Goal: Navigation & Orientation: Find specific page/section

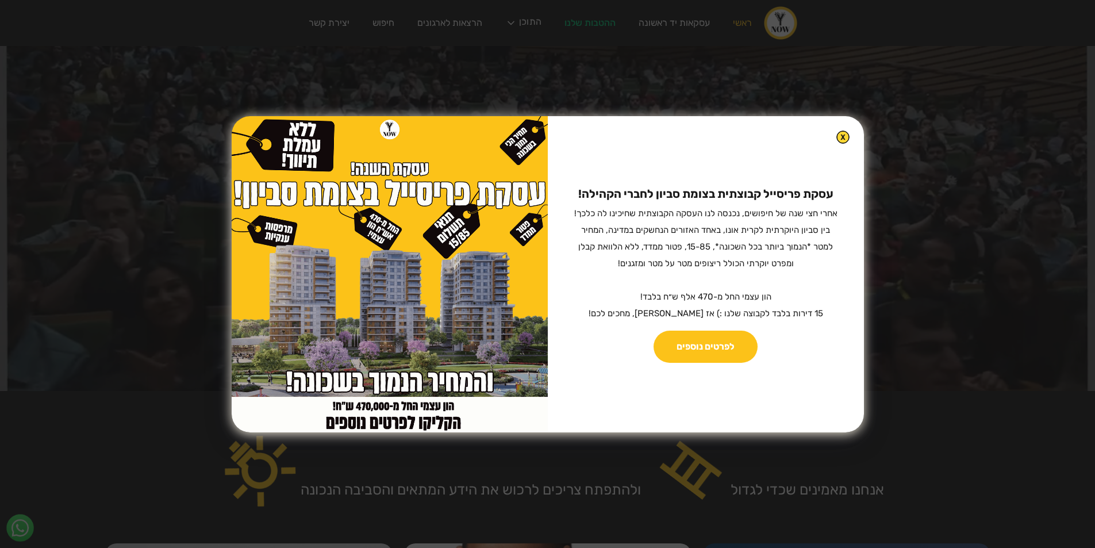
click at [836, 136] on img at bounding box center [842, 136] width 13 height 13
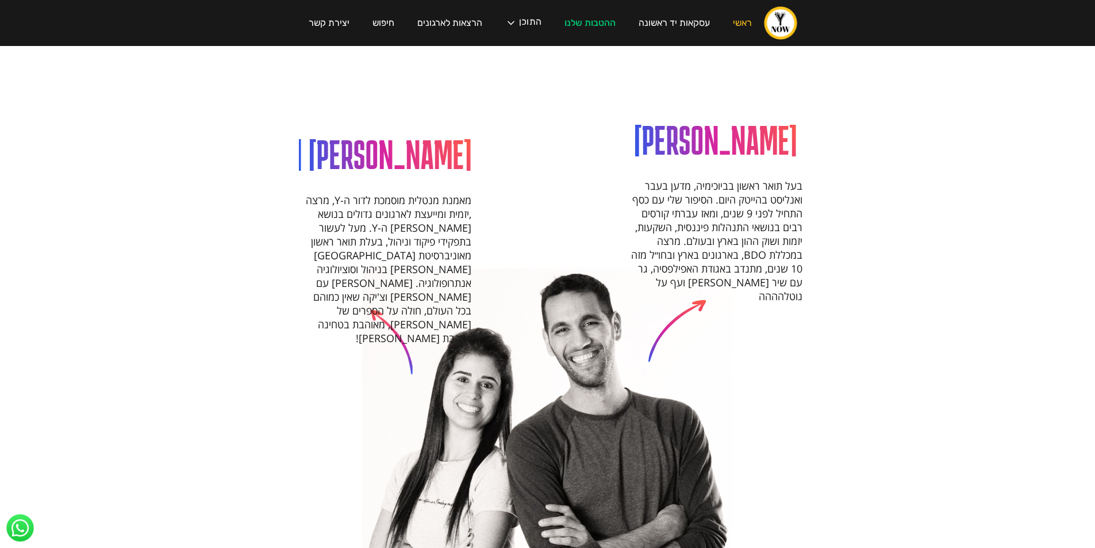
scroll to position [1000, 0]
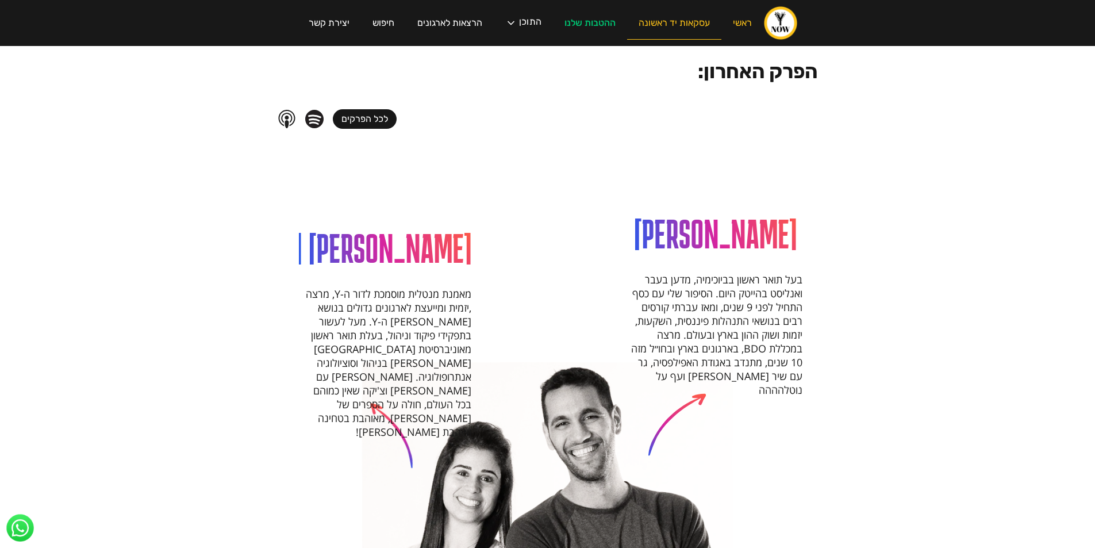
click at [676, 29] on link "עסקאות יד ראשונה" at bounding box center [674, 23] width 94 height 33
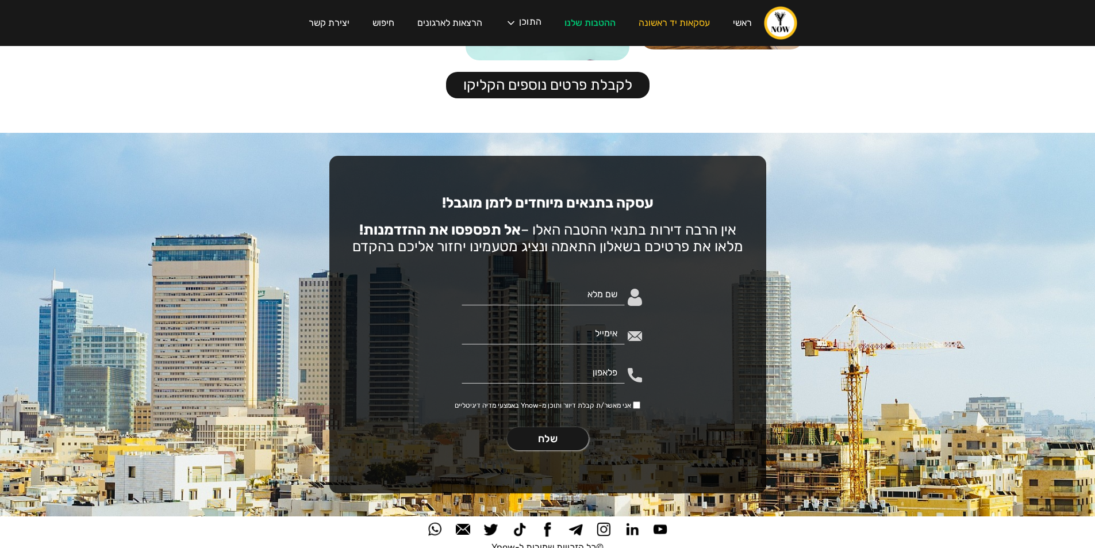
scroll to position [2055, 0]
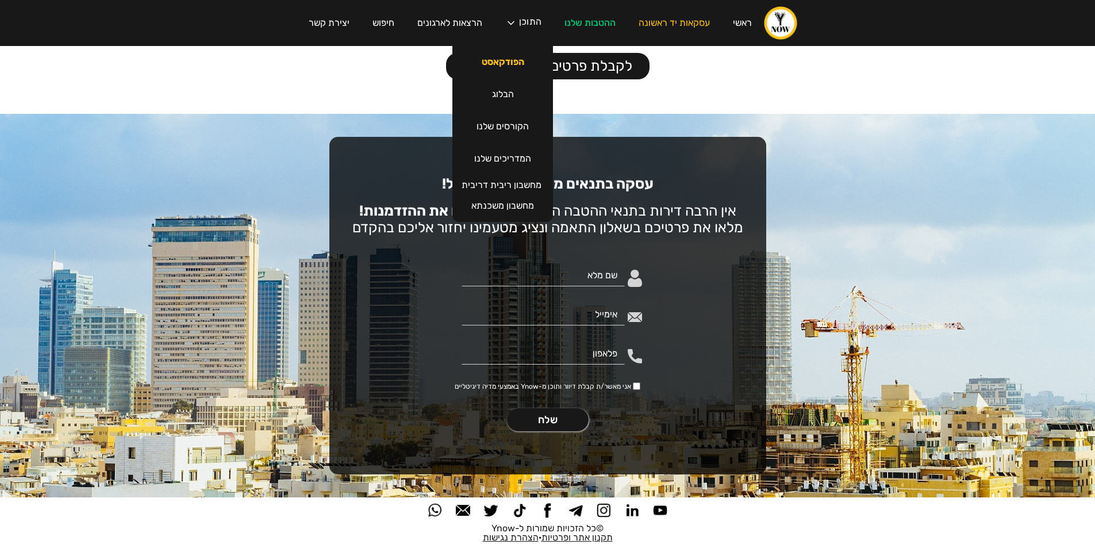
click at [505, 60] on link "הפודקאסט" at bounding box center [503, 62] width 66 height 32
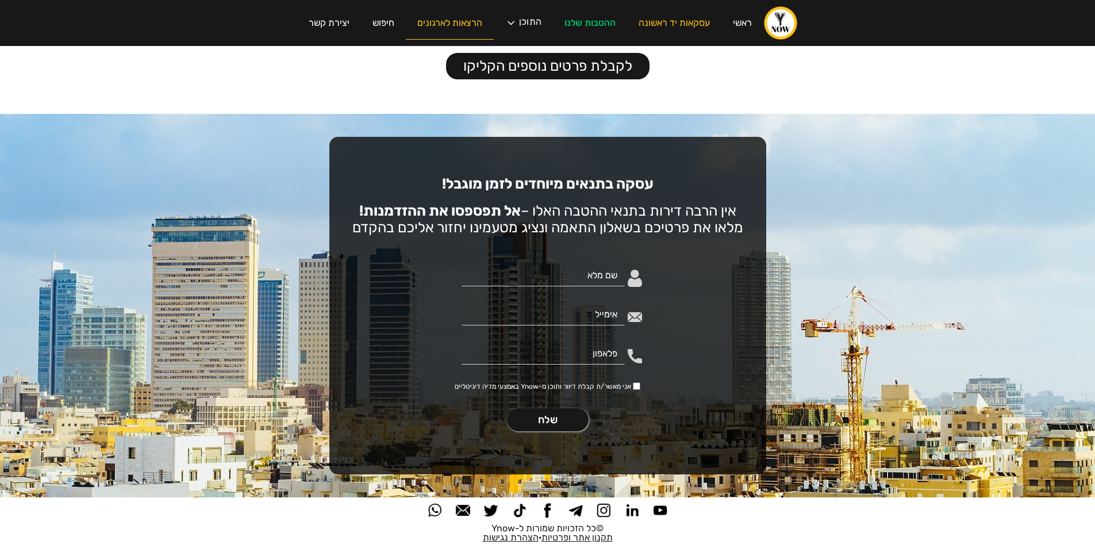
click at [430, 26] on link "הרצאות לארגונים" at bounding box center [450, 23] width 88 height 33
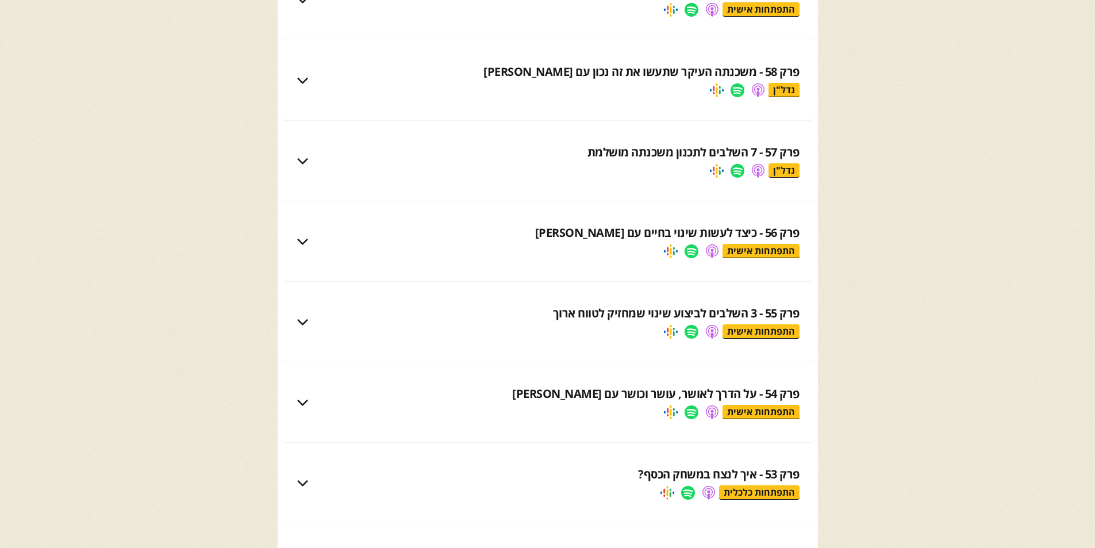
scroll to position [3477, 0]
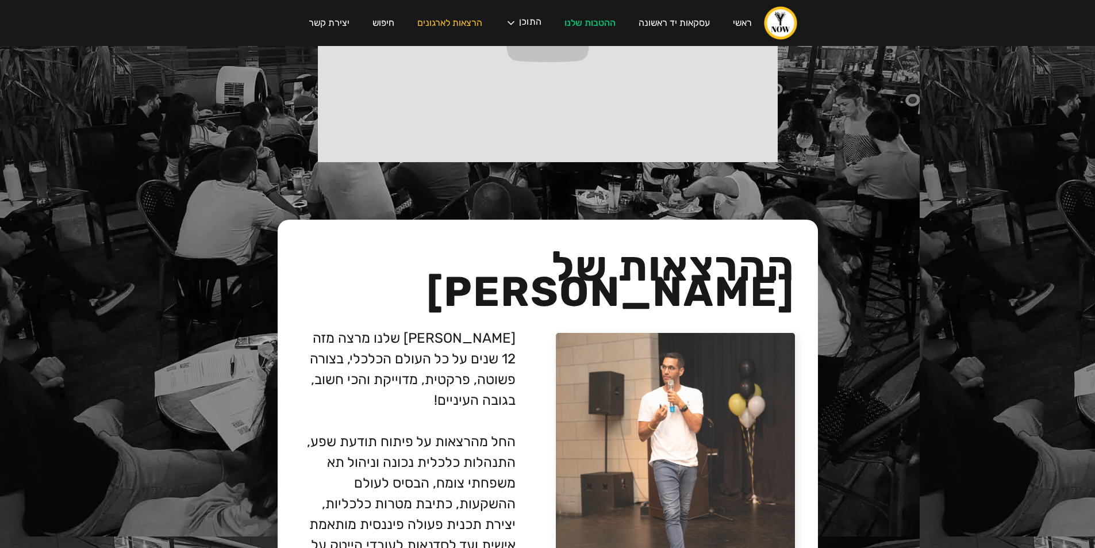
scroll to position [2184, 0]
